Goal: Task Accomplishment & Management: Manage account settings

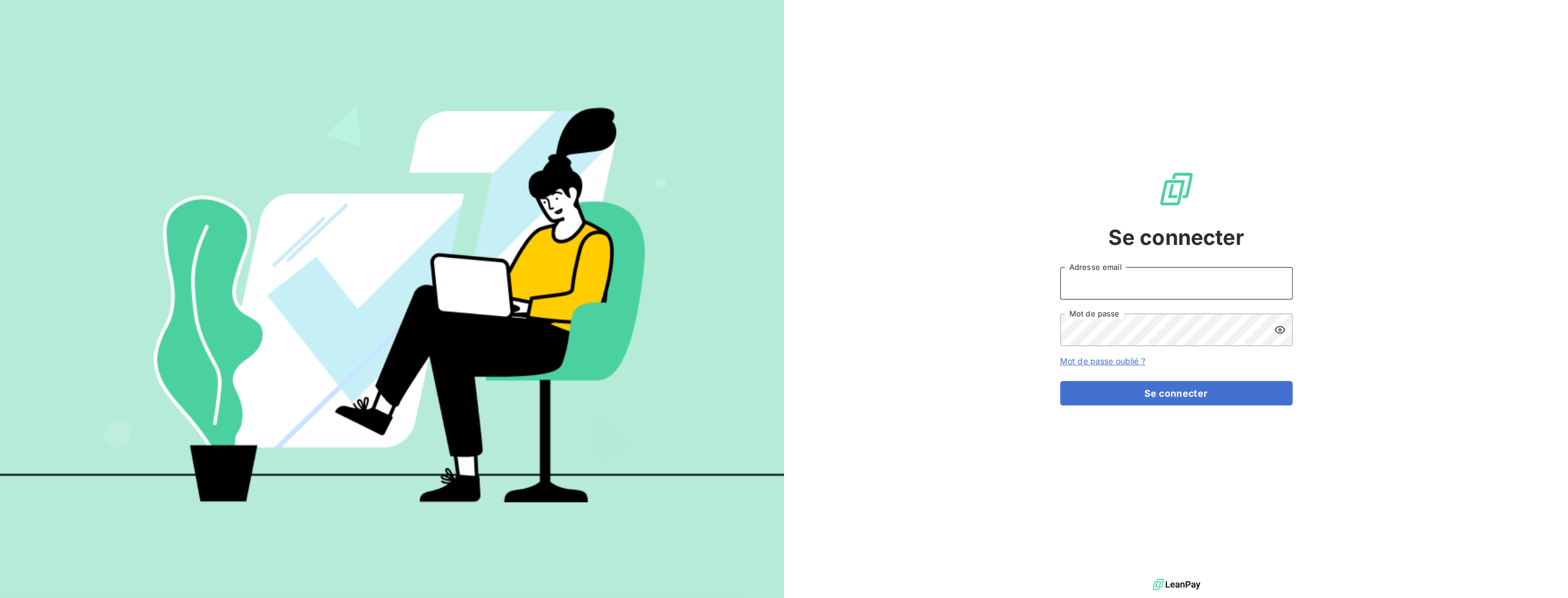
click at [1082, 285] on input "Adresse email" at bounding box center [1177, 283] width 233 height 32
type input "rachid.ferroum@laposte.net"
click at [1060, 381] on button "Se connecter" at bounding box center [1177, 393] width 233 height 24
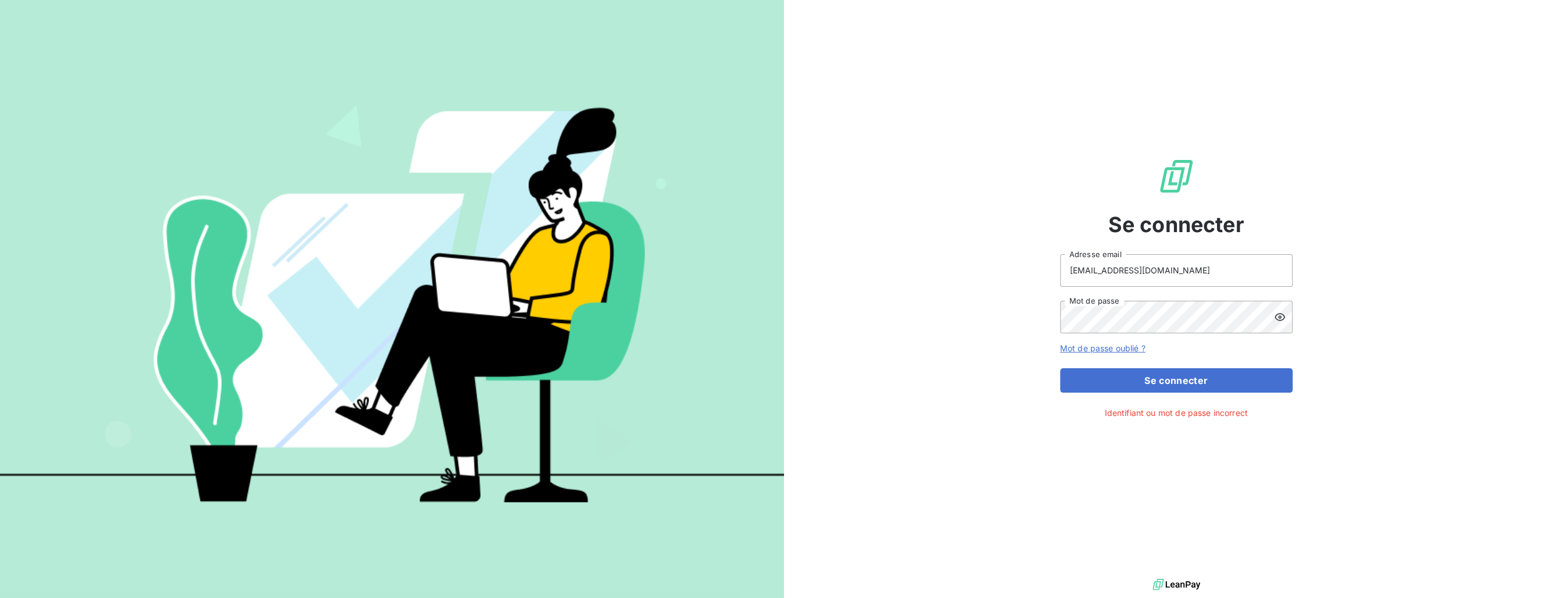
click at [1102, 348] on link "Mot de passe oublié ?" at bounding box center [1103, 348] width 85 height 10
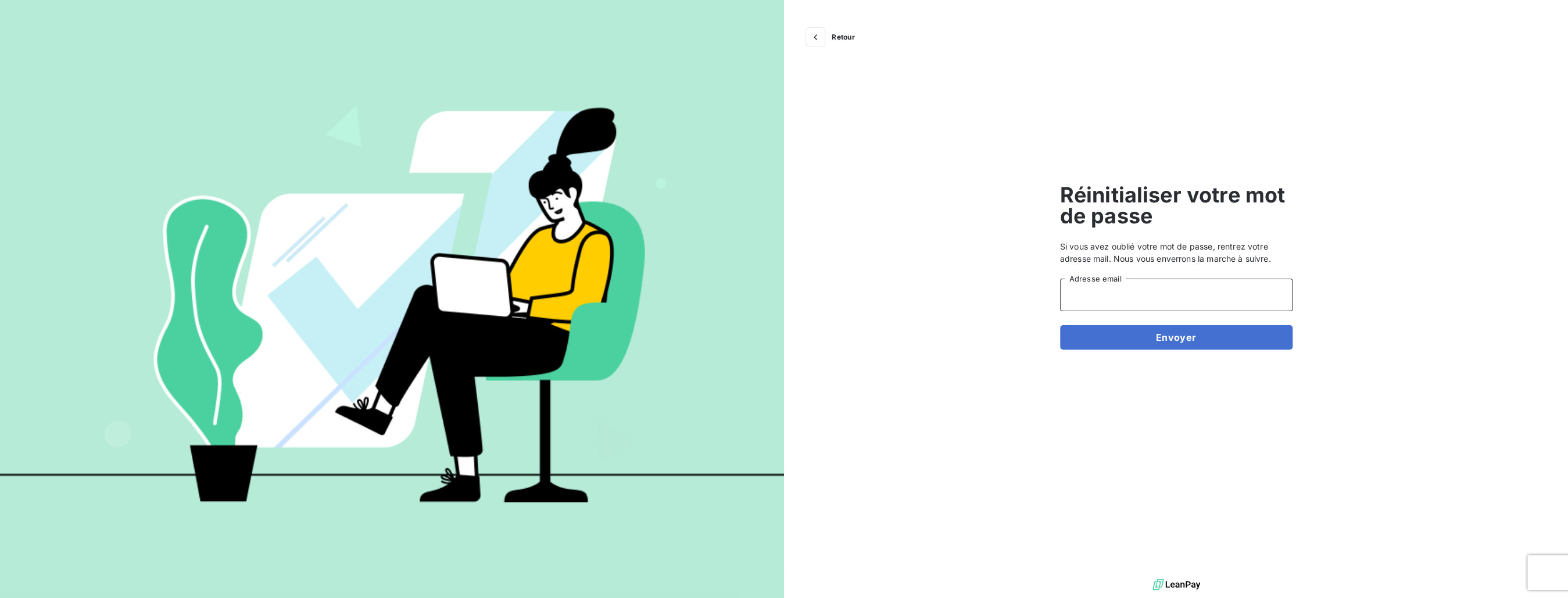
click at [1087, 301] on input "Adresse email" at bounding box center [1177, 294] width 233 height 32
type input "solscolles.fr@gmail.com"
click at [1163, 340] on button "Envoyer" at bounding box center [1177, 337] width 233 height 24
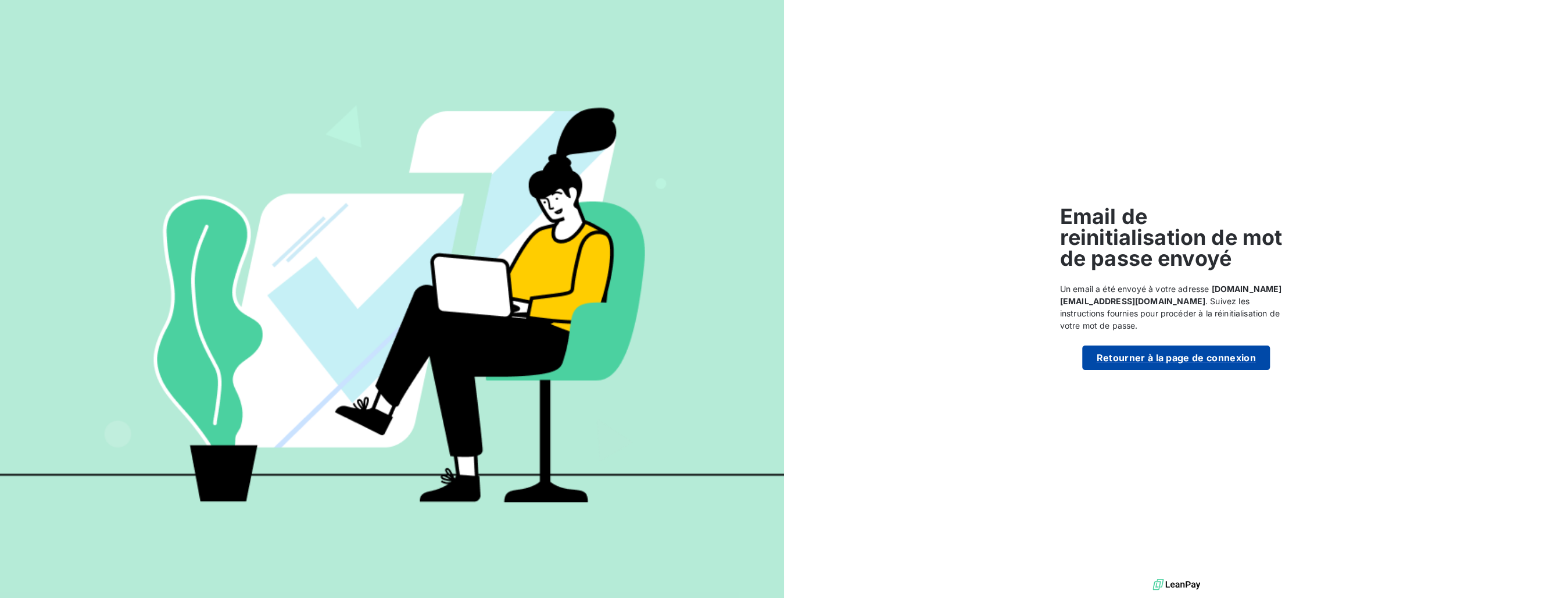
click at [1163, 349] on button "Retourner à la page de connexion" at bounding box center [1175, 357] width 187 height 24
